Goal: Entertainment & Leisure: Consume media (video, audio)

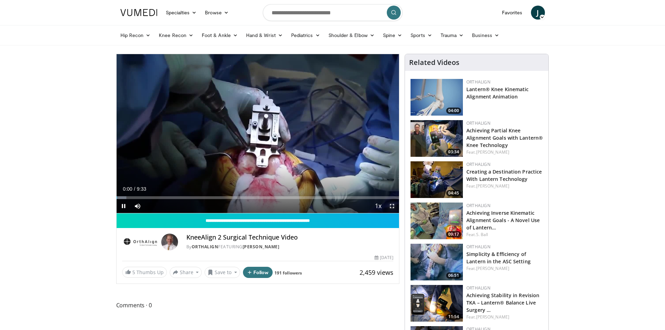
click at [395, 205] on span "Video Player" at bounding box center [392, 206] width 14 height 14
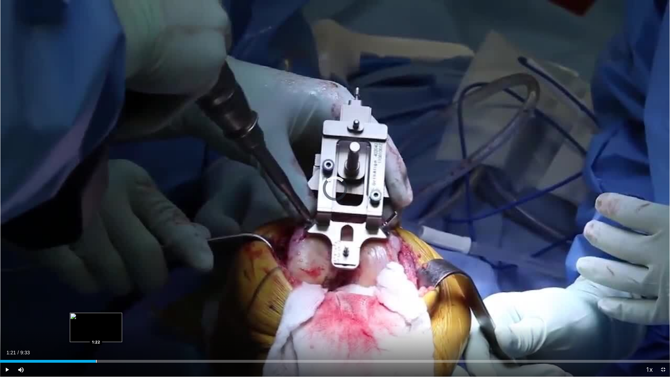
click at [96, 330] on div "Loaded : 0.00% 1:22 1:22" at bounding box center [335, 359] width 670 height 7
click at [128, 330] on div "Loaded : 19.20% 1:23 1:48" at bounding box center [335, 359] width 670 height 7
click at [146, 330] on div "Progress Bar" at bounding box center [145, 361] width 1 height 3
click at [168, 330] on div "Progress Bar" at bounding box center [168, 361] width 1 height 3
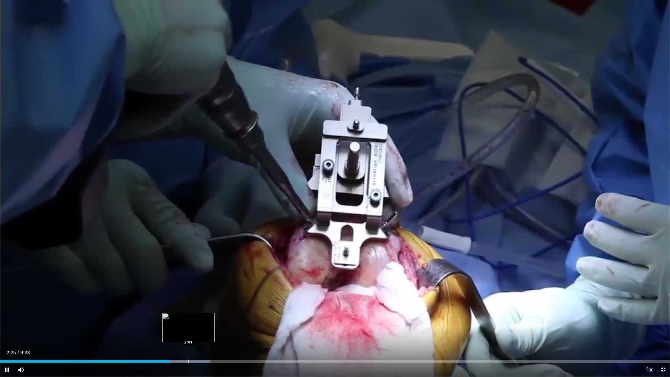
click at [189, 330] on div "Progress Bar" at bounding box center [189, 361] width 1 height 3
click at [224, 330] on div "Progress Bar" at bounding box center [224, 361] width 1 height 3
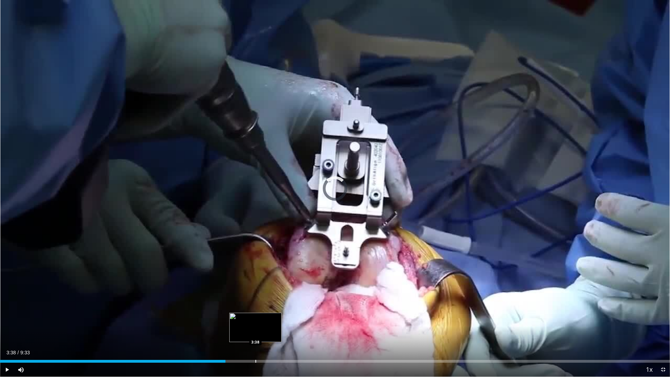
click at [256, 330] on div "Progress Bar" at bounding box center [256, 361] width 1 height 3
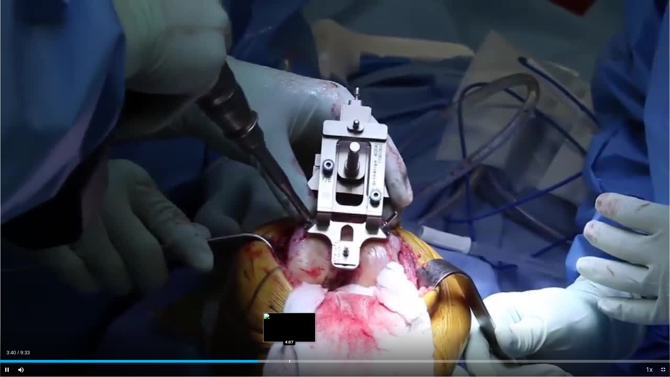
click at [289, 330] on div "Progress Bar" at bounding box center [289, 361] width 1 height 3
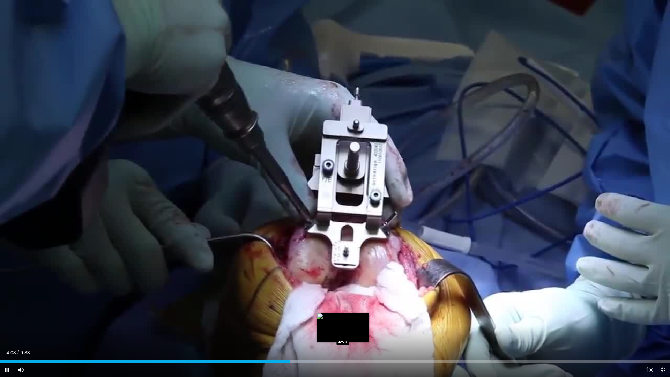
click at [343, 330] on div "Progress Bar" at bounding box center [343, 361] width 1 height 3
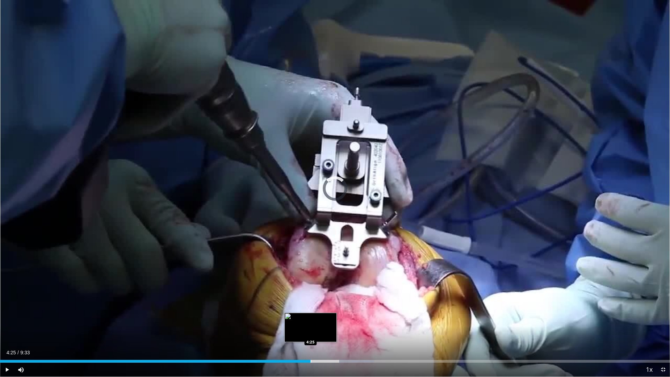
click at [311, 330] on div "Progress Bar" at bounding box center [311, 361] width 1 height 3
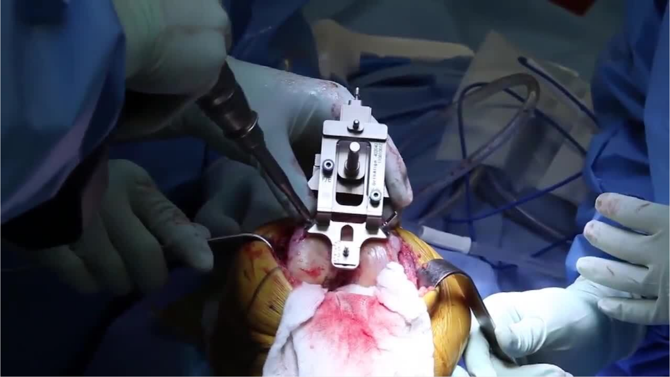
click at [8, 330] on div "10 seconds Tap to unmute" at bounding box center [335, 188] width 670 height 377
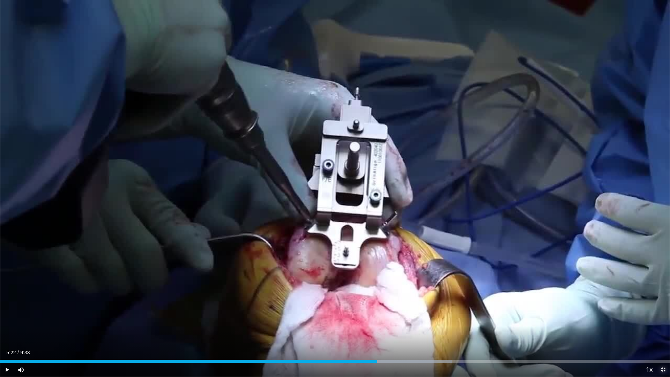
click at [663, 330] on span "Video Player" at bounding box center [663, 370] width 14 height 14
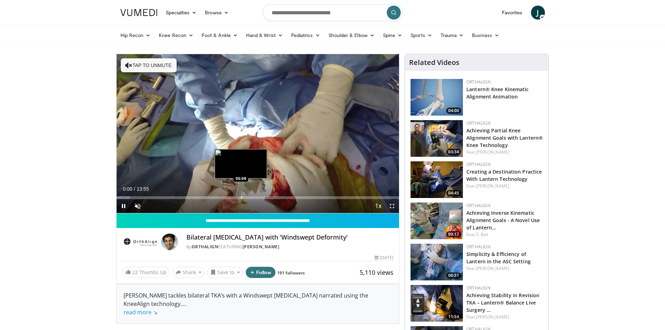
click at [241, 197] on div "Progress Bar" at bounding box center [241, 197] width 1 height 3
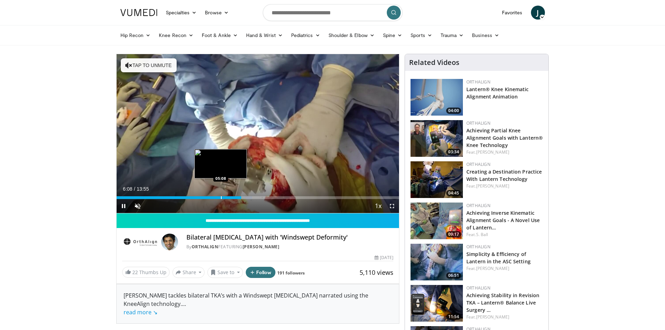
click at [221, 194] on div "Loaded : 47.95% 06:08 05:08" at bounding box center [258, 195] width 283 height 7
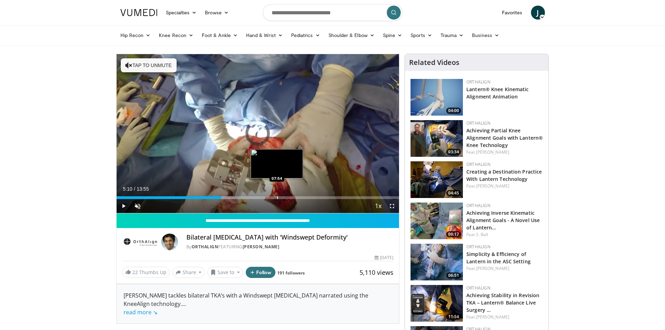
click at [277, 197] on div "Progress Bar" at bounding box center [277, 197] width 1 height 3
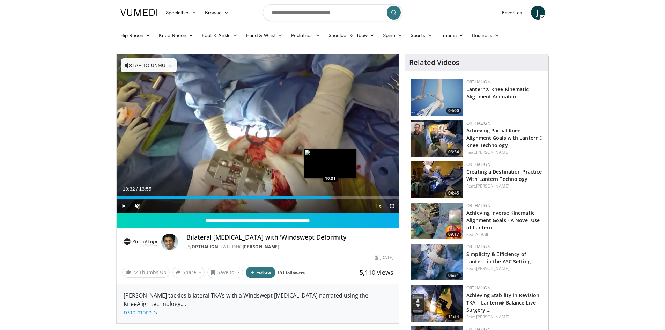
click at [331, 198] on div "Progress Bar" at bounding box center [331, 197] width 1 height 3
click at [315, 196] on div "Progress Bar" at bounding box center [315, 197] width 1 height 3
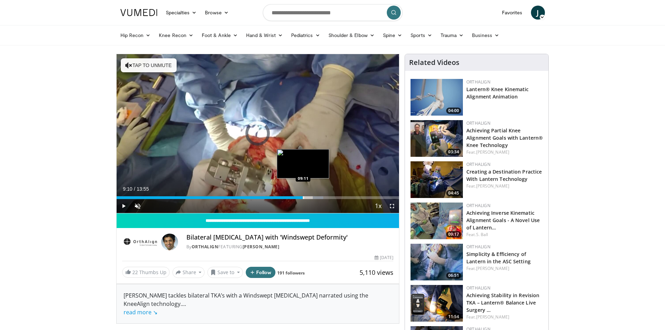
click at [303, 197] on div "Progress Bar" at bounding box center [303, 197] width 1 height 3
click at [123, 207] on span "Video Player" at bounding box center [124, 206] width 14 height 14
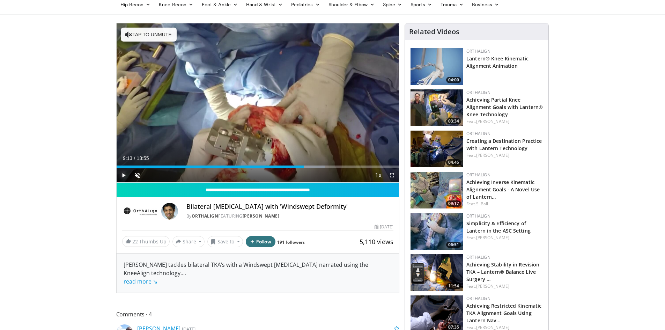
scroll to position [32, 0]
